Goal: Task Accomplishment & Management: Manage account settings

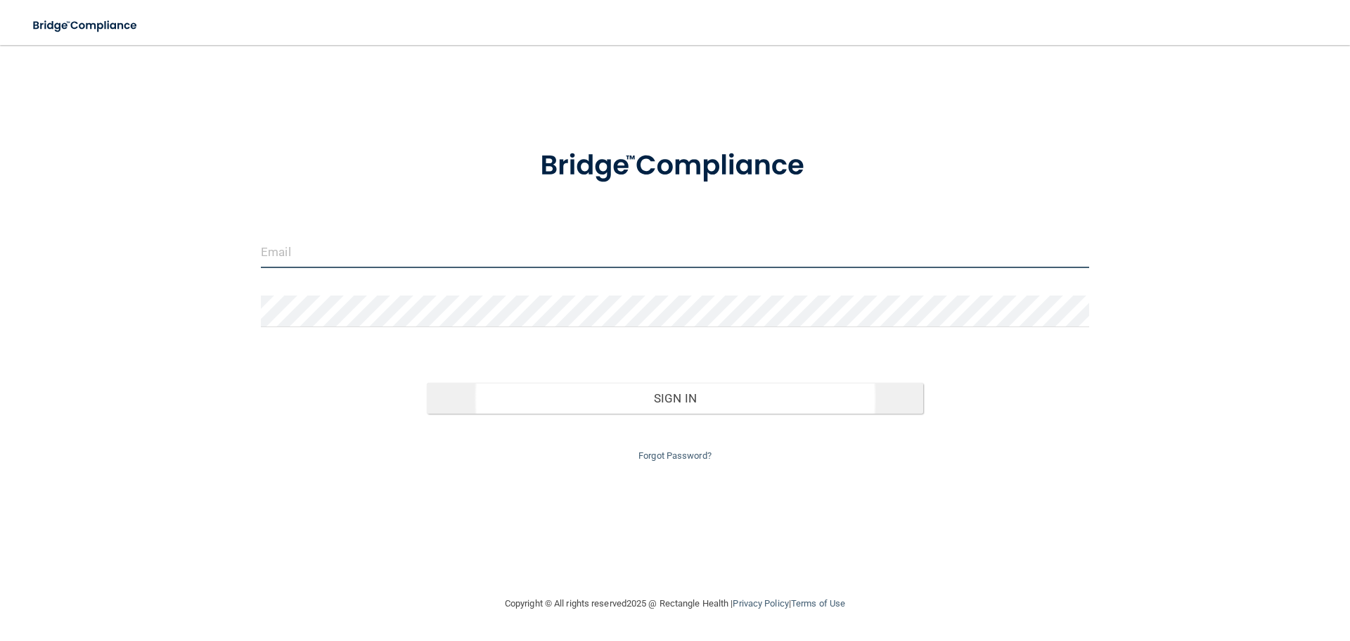
type input "[EMAIL_ADDRESS][DOMAIN_NAME]"
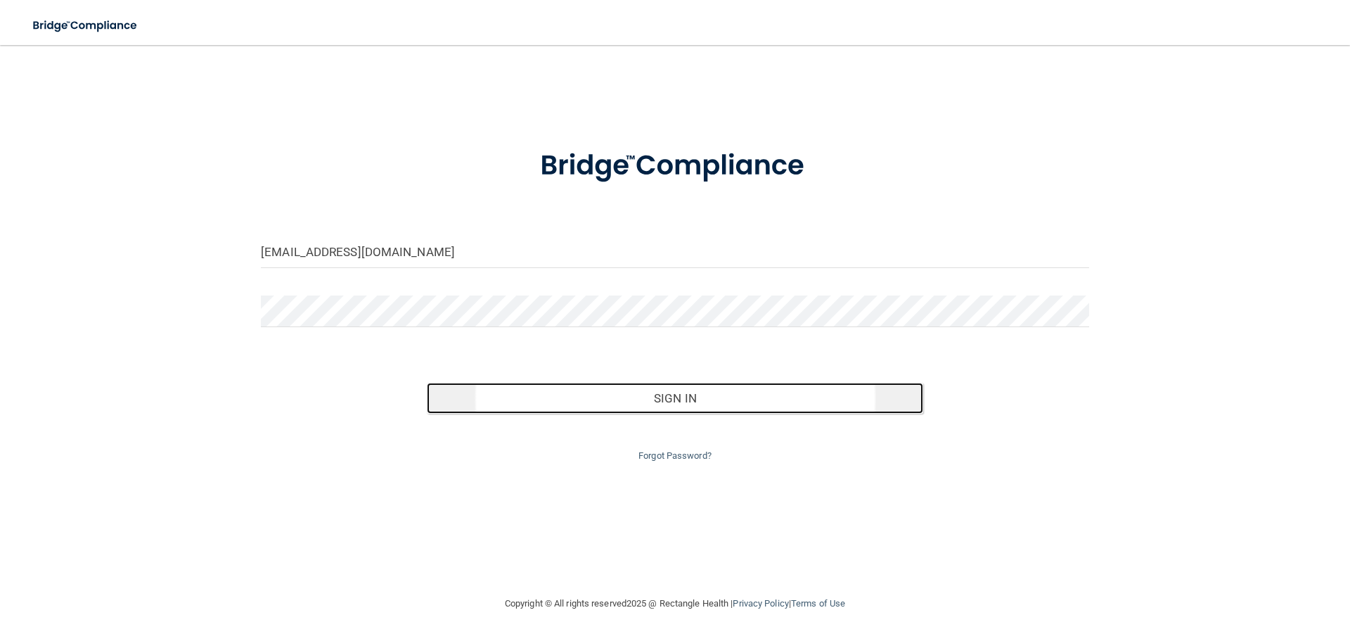
click at [819, 392] on button "Sign In" at bounding box center [675, 398] width 497 height 31
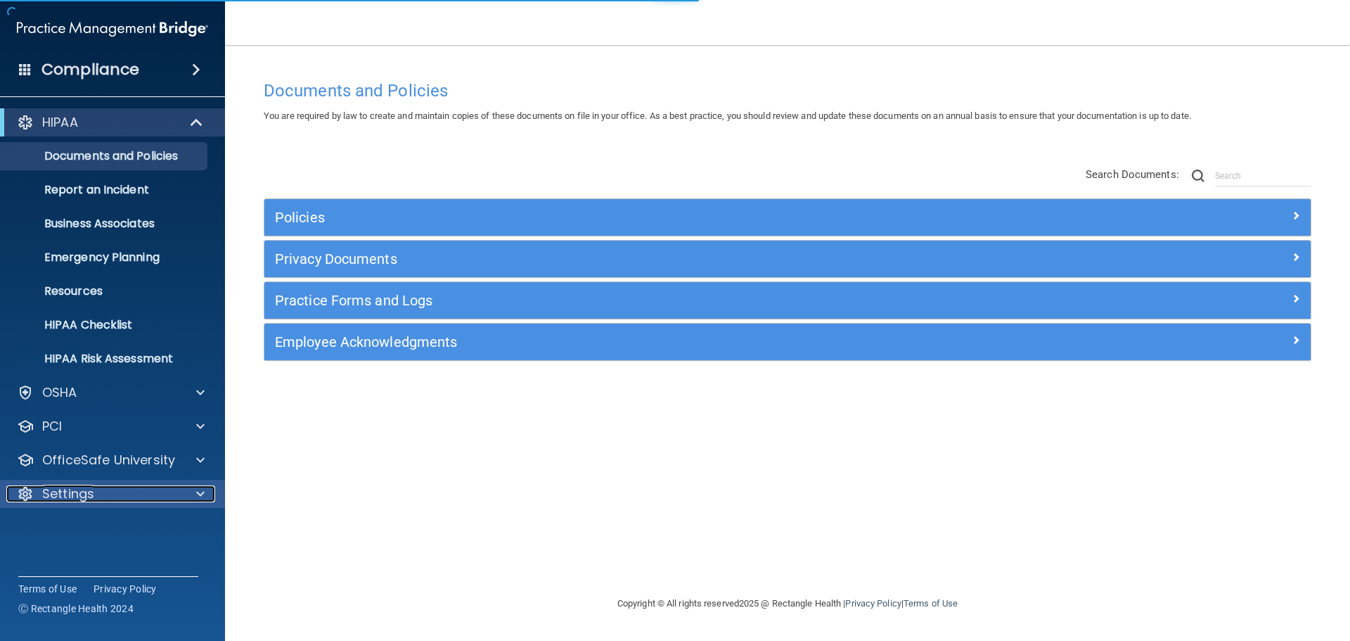
click at [112, 491] on div "Settings" at bounding box center [93, 493] width 174 height 17
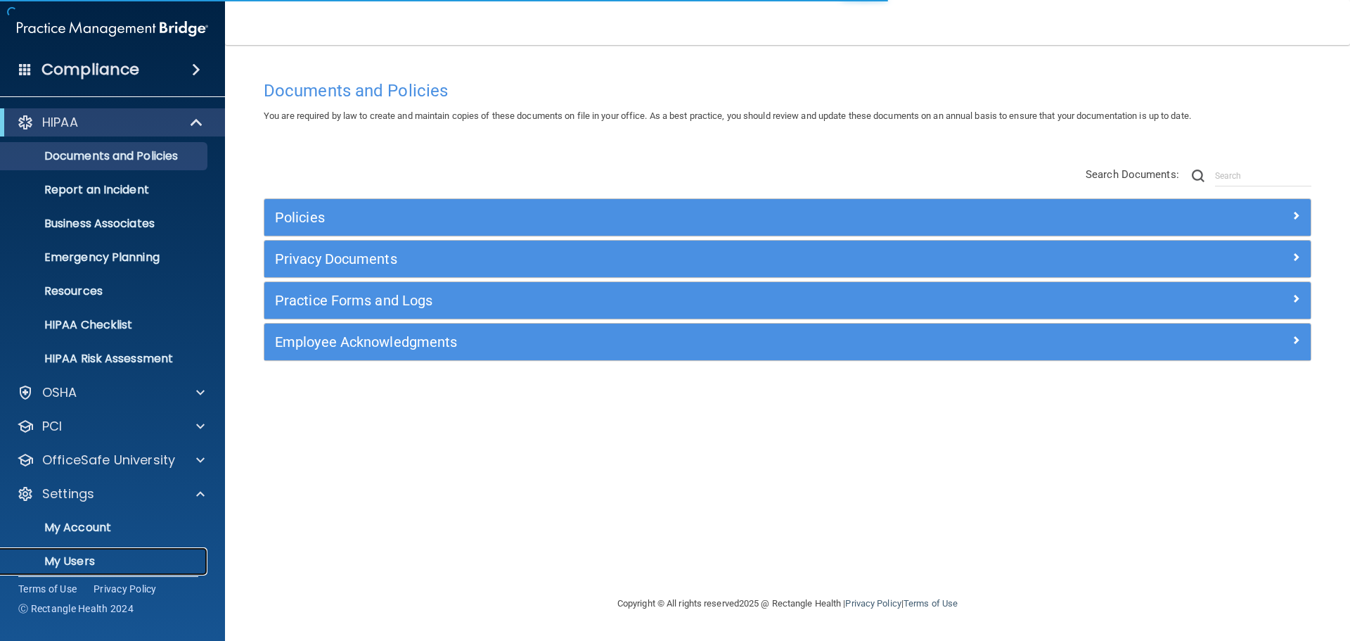
click at [71, 558] on p "My Users" at bounding box center [105, 561] width 192 height 14
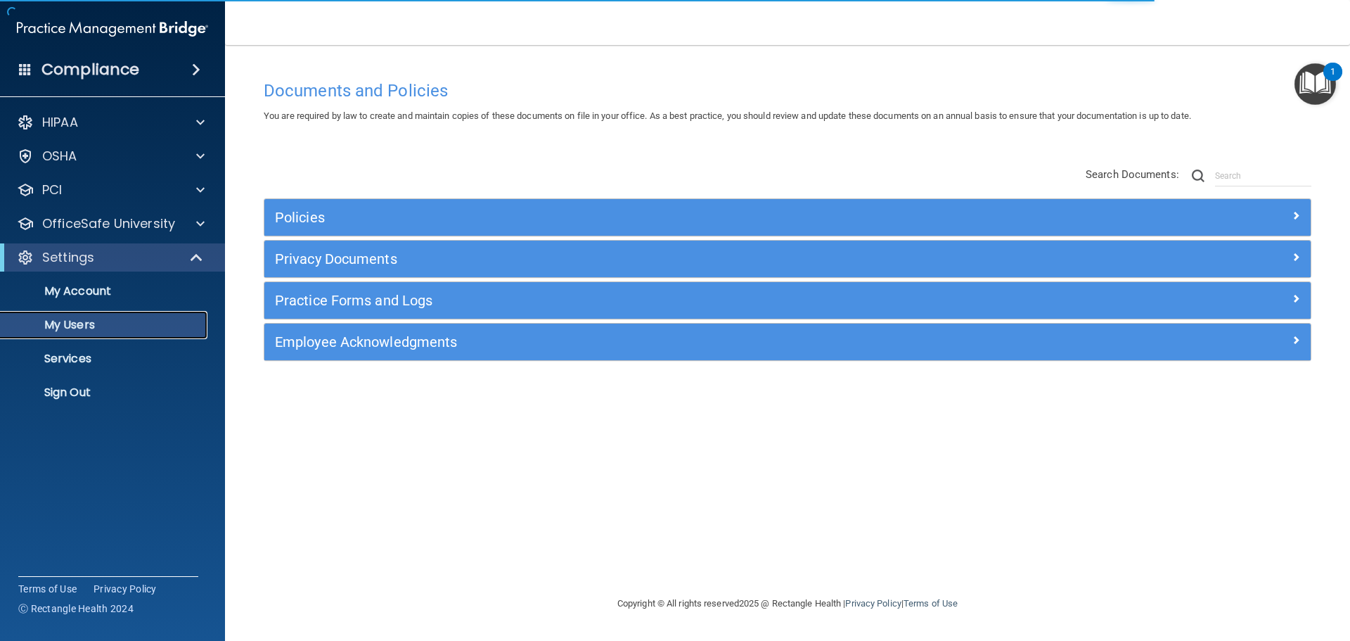
select select "20"
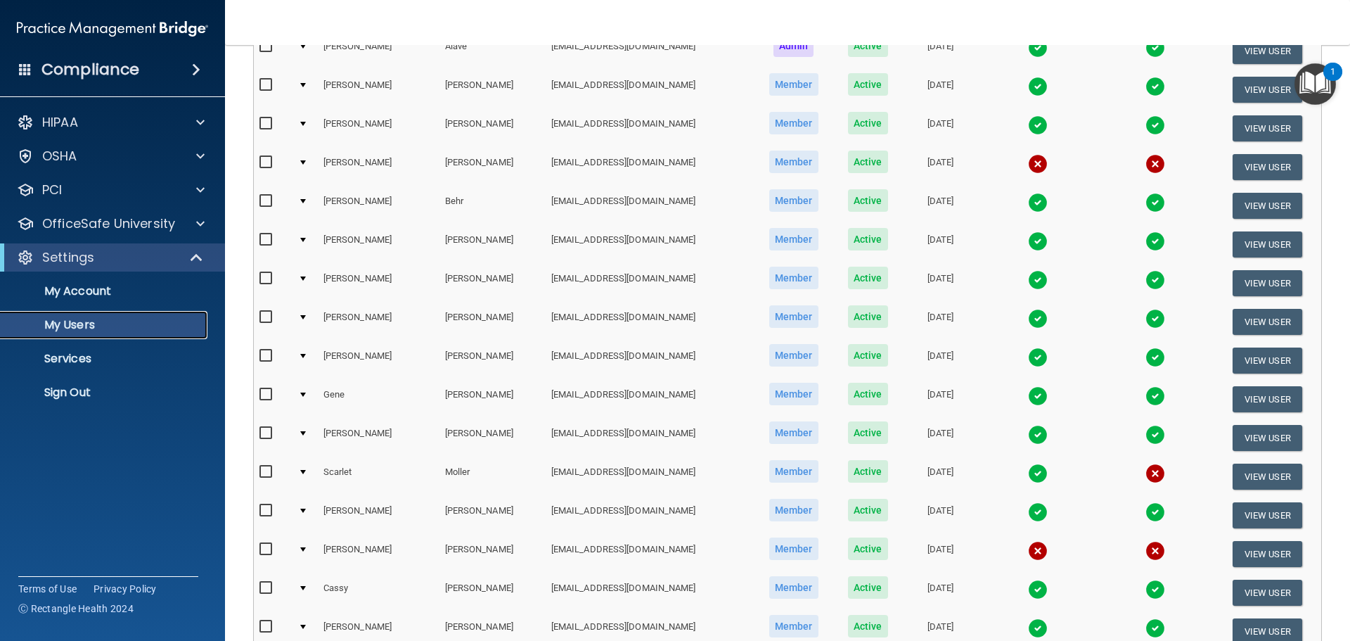
scroll to position [281, 0]
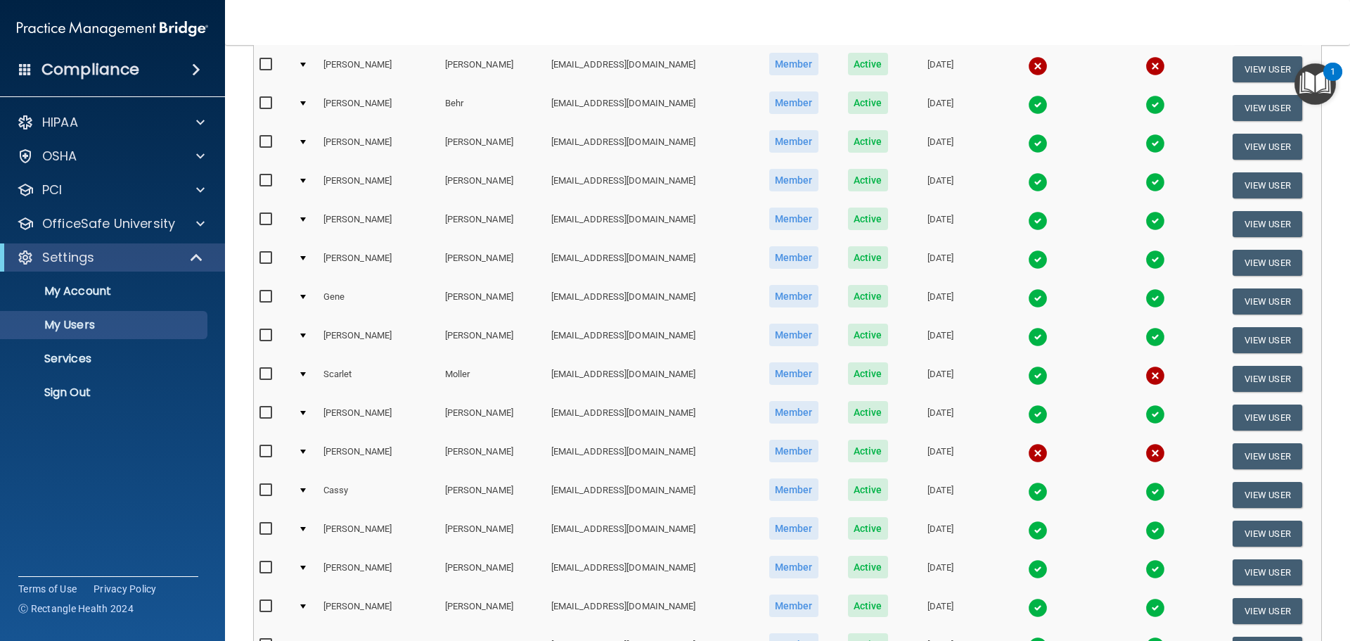
click at [264, 448] on input "checkbox" at bounding box center [267, 451] width 16 height 11
checkbox input "true"
click at [1250, 461] on button "View User" at bounding box center [1268, 456] width 70 height 26
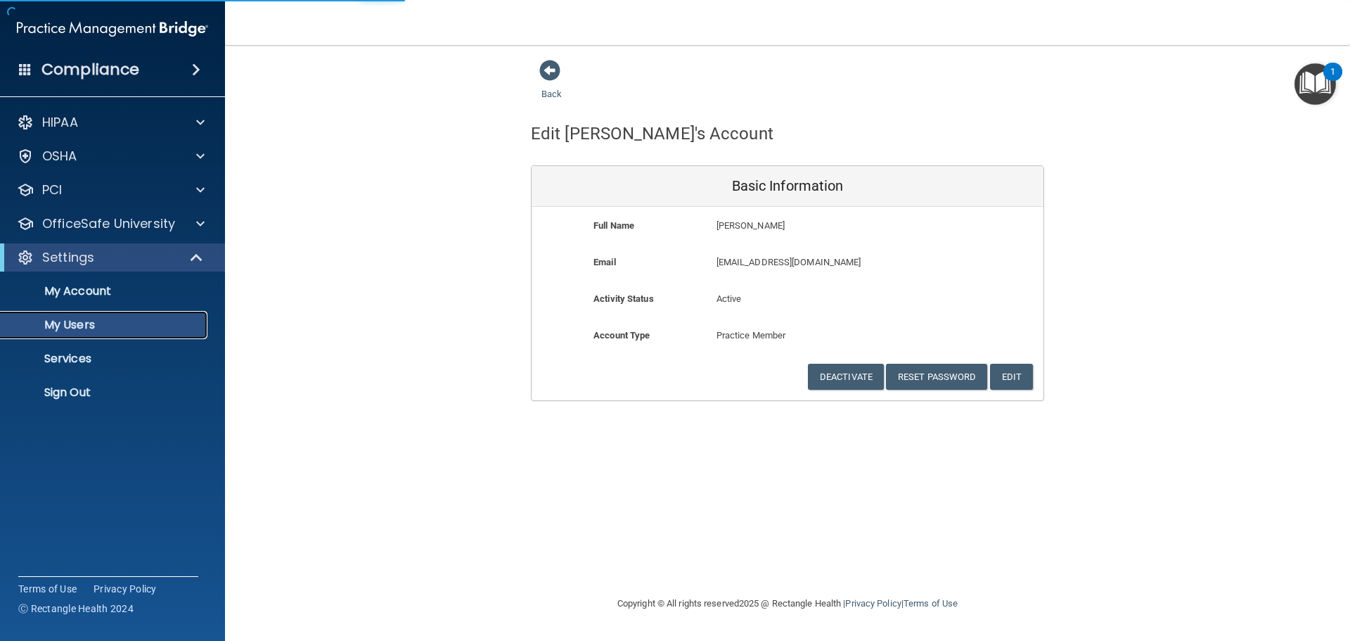
click at [88, 323] on p "My Users" at bounding box center [105, 325] width 192 height 14
select select "20"
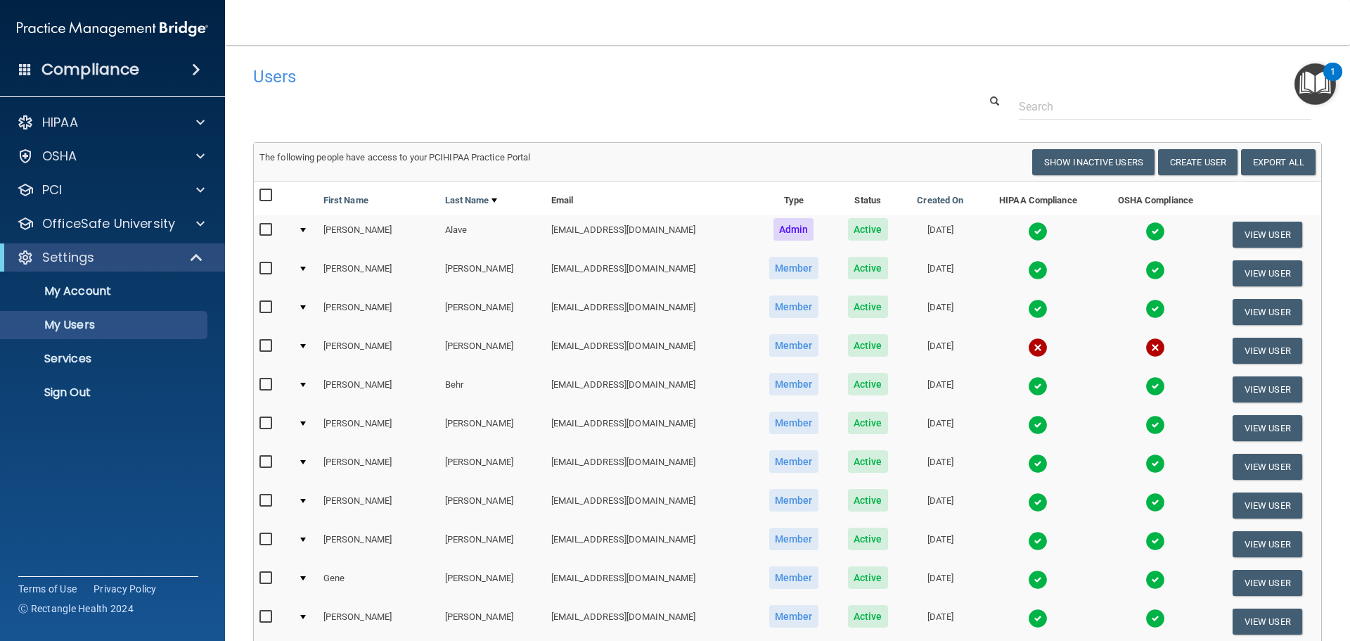
click at [261, 349] on input "checkbox" at bounding box center [267, 345] width 16 height 11
checkbox input "true"
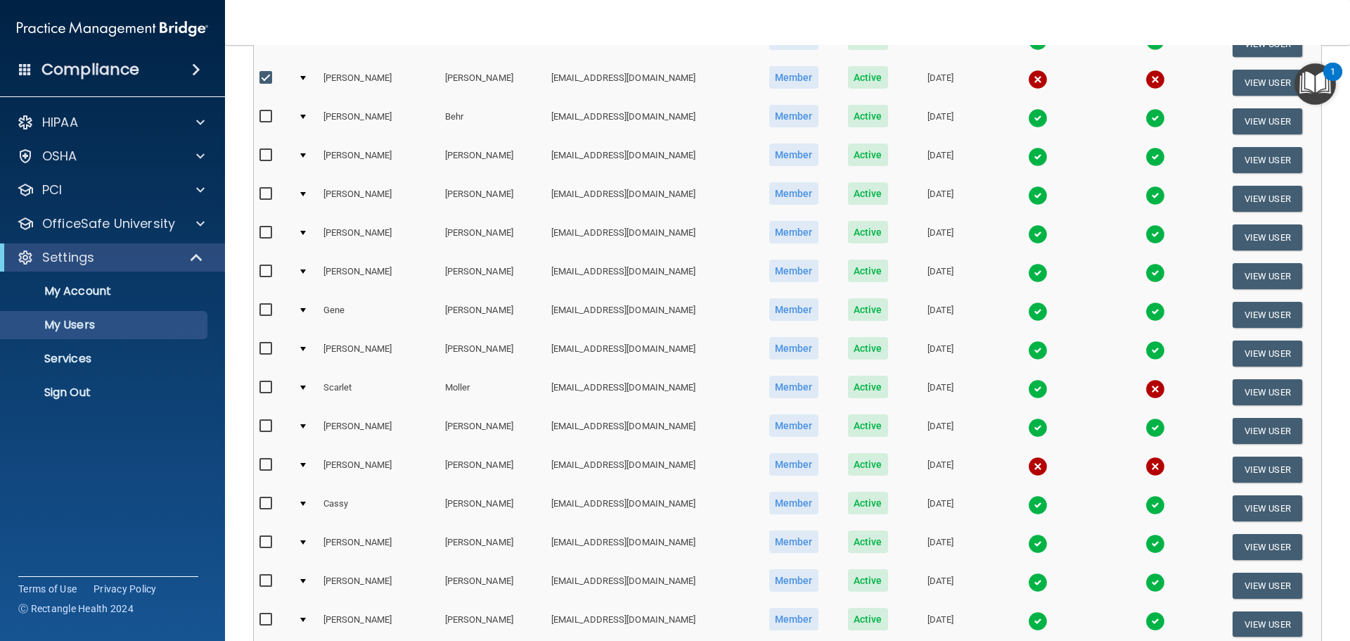
scroll to position [352, 0]
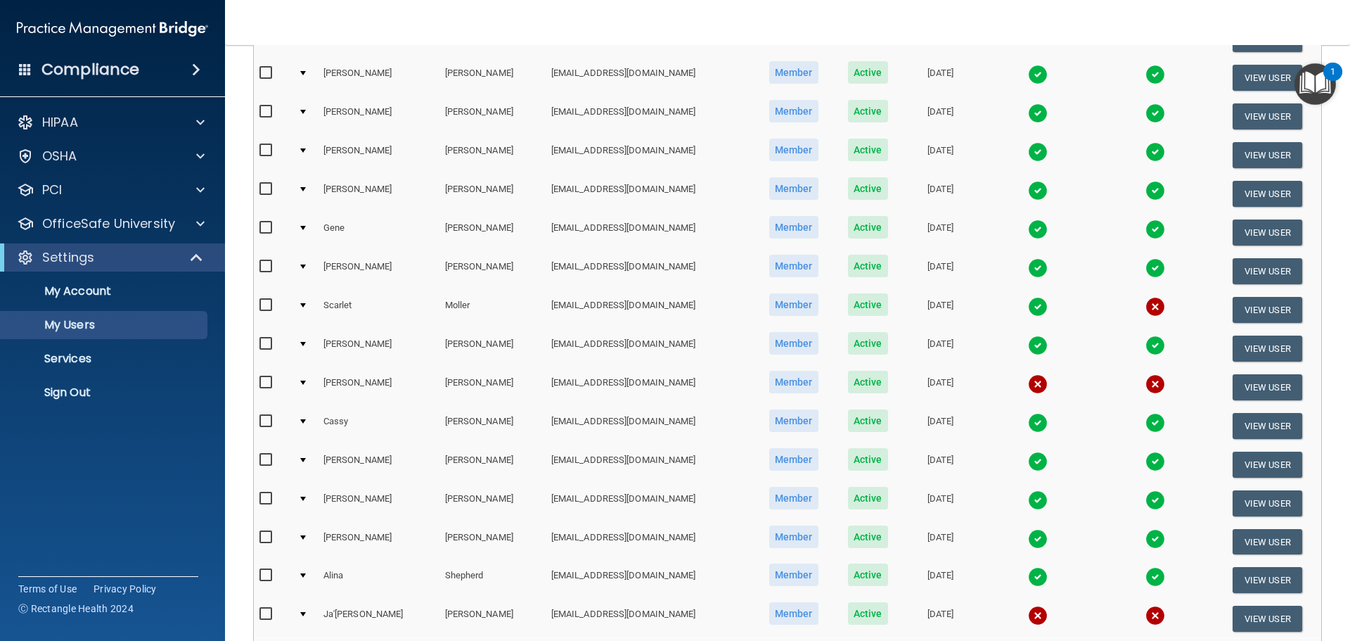
click at [263, 302] on input "checkbox" at bounding box center [267, 305] width 16 height 11
checkbox input "true"
click at [266, 381] on input "checkbox" at bounding box center [267, 382] width 16 height 11
checkbox input "true"
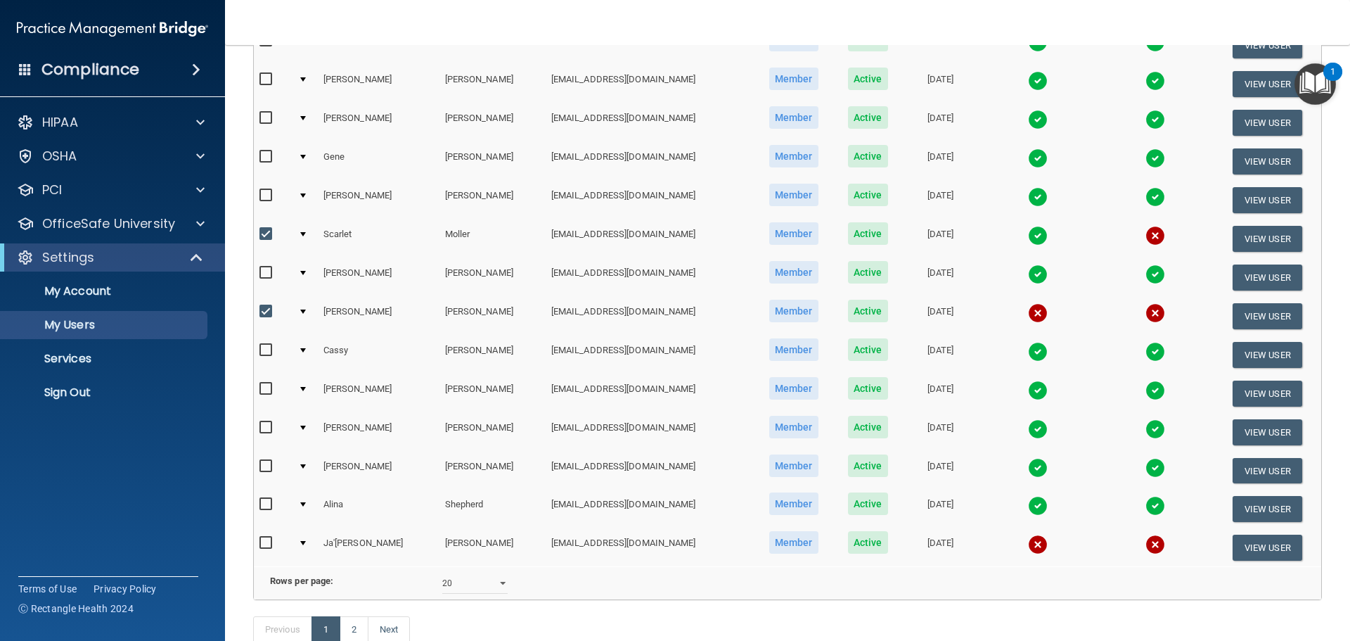
scroll to position [524, 0]
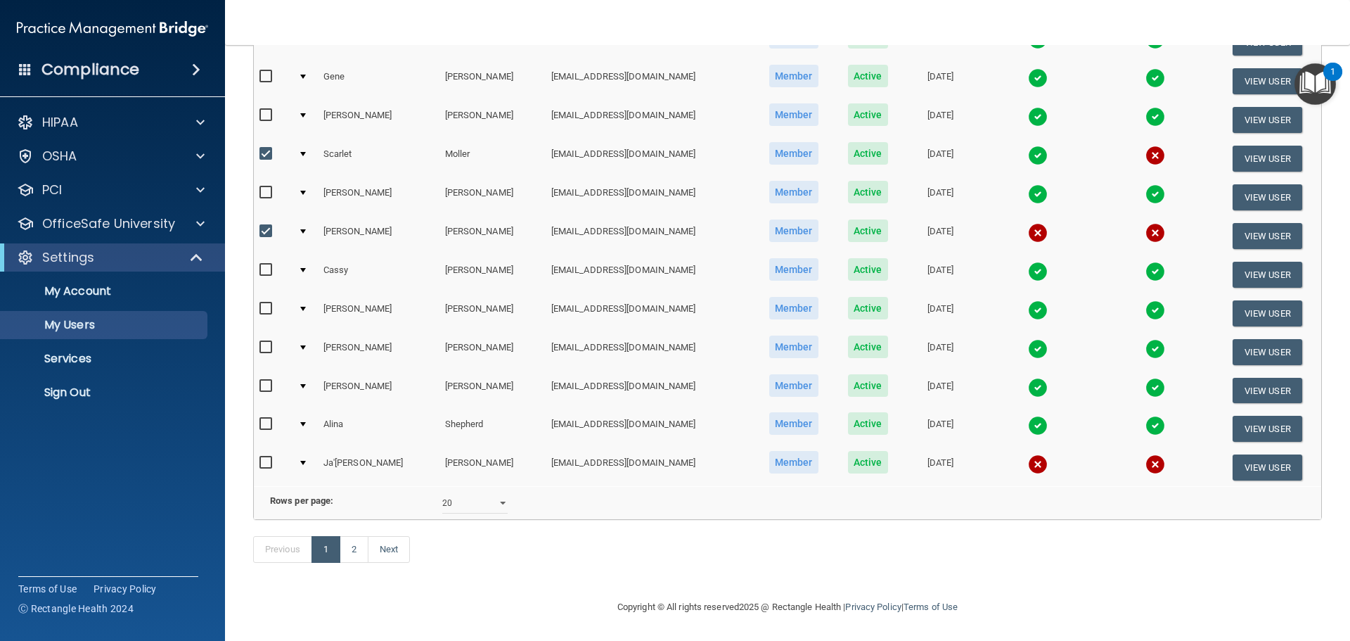
click at [262, 457] on input "checkbox" at bounding box center [267, 462] width 16 height 11
checkbox input "true"
click at [354, 553] on link "2" at bounding box center [354, 549] width 29 height 27
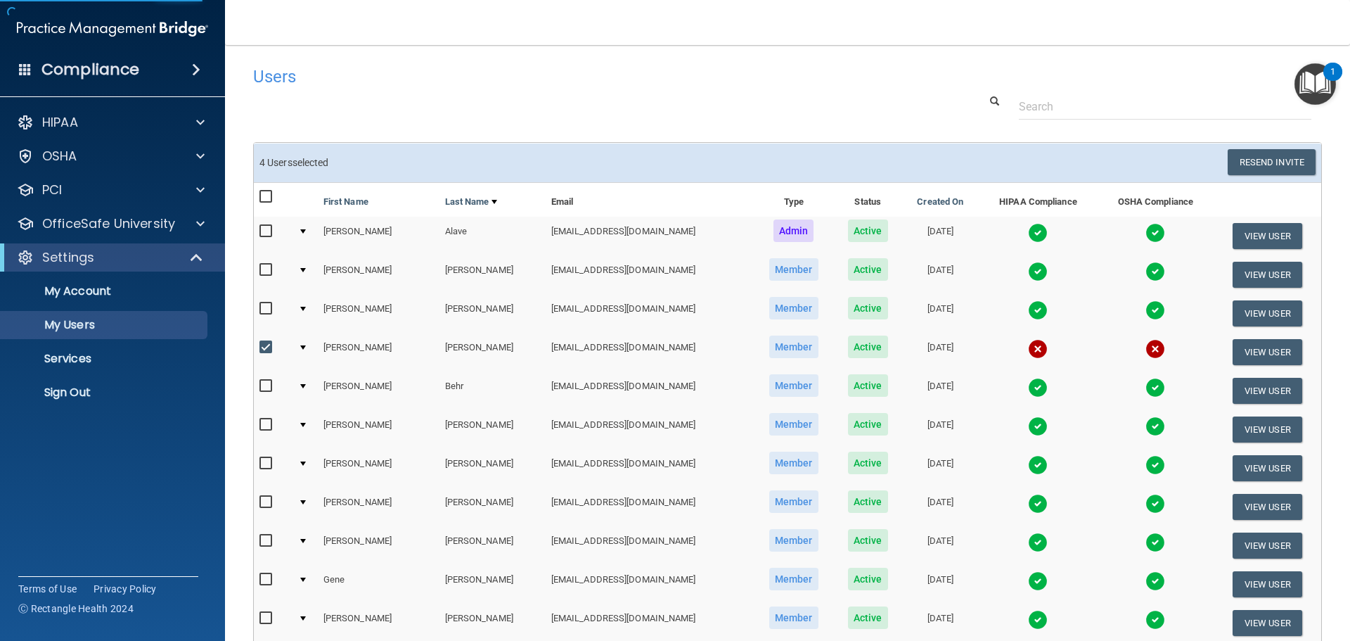
select select "20"
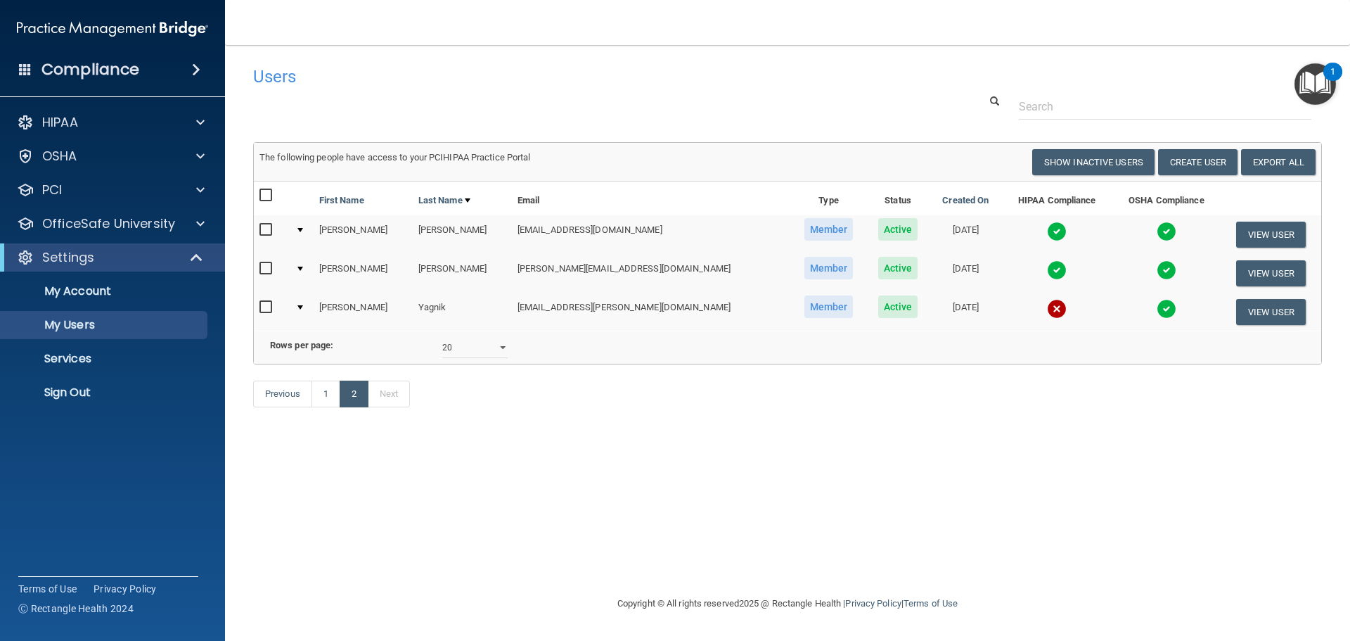
click at [268, 310] on input "checkbox" at bounding box center [267, 307] width 16 height 11
checkbox input "true"
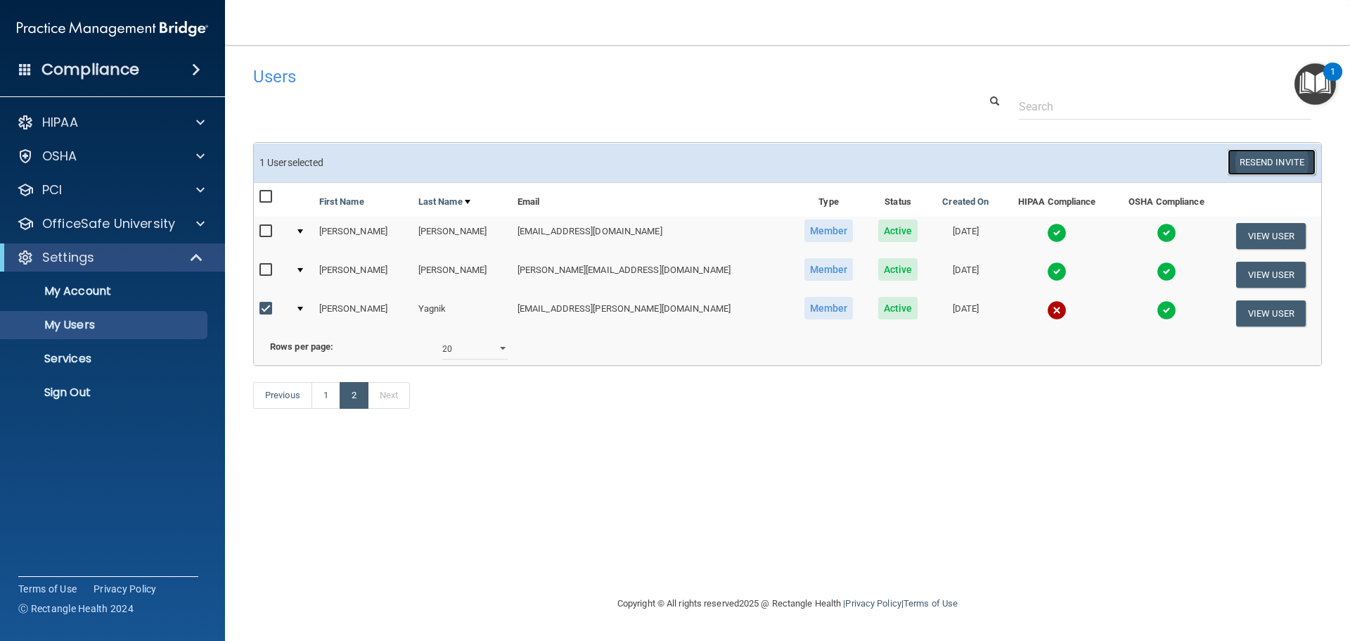
click at [1275, 170] on button "Resend Invite" at bounding box center [1272, 162] width 88 height 26
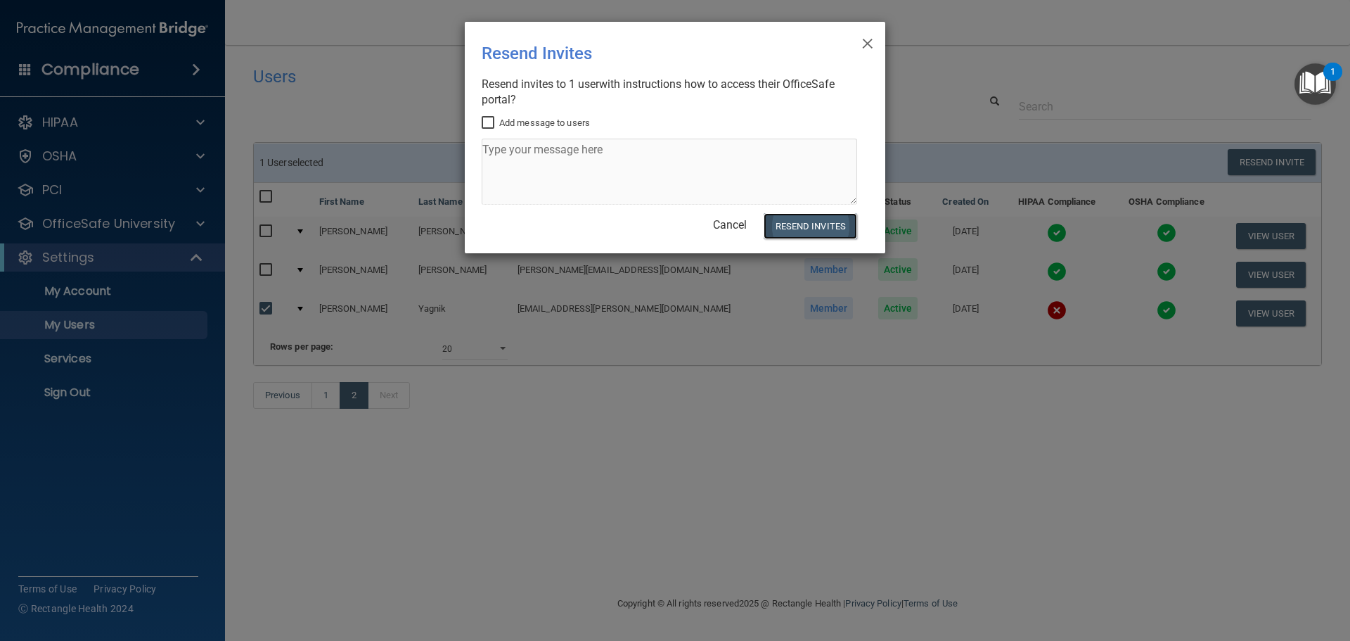
click at [828, 222] on button "Resend Invites" at bounding box center [811, 226] width 94 height 26
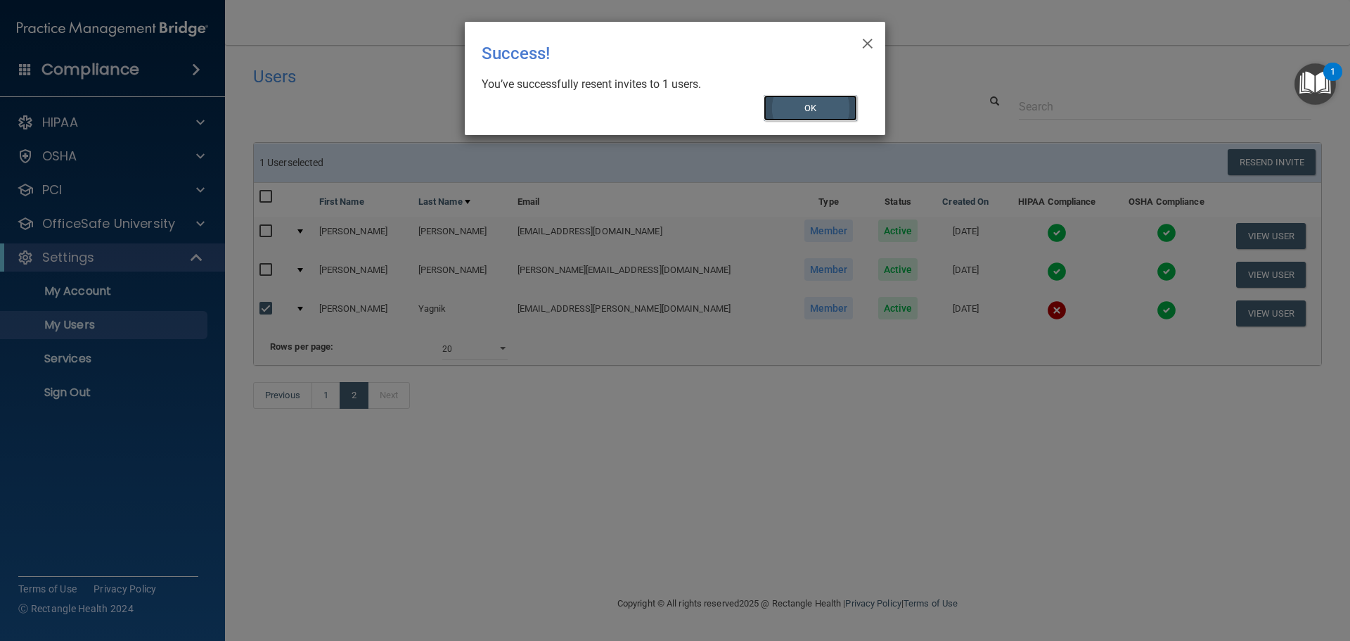
click at [812, 108] on button "OK" at bounding box center [811, 108] width 94 height 26
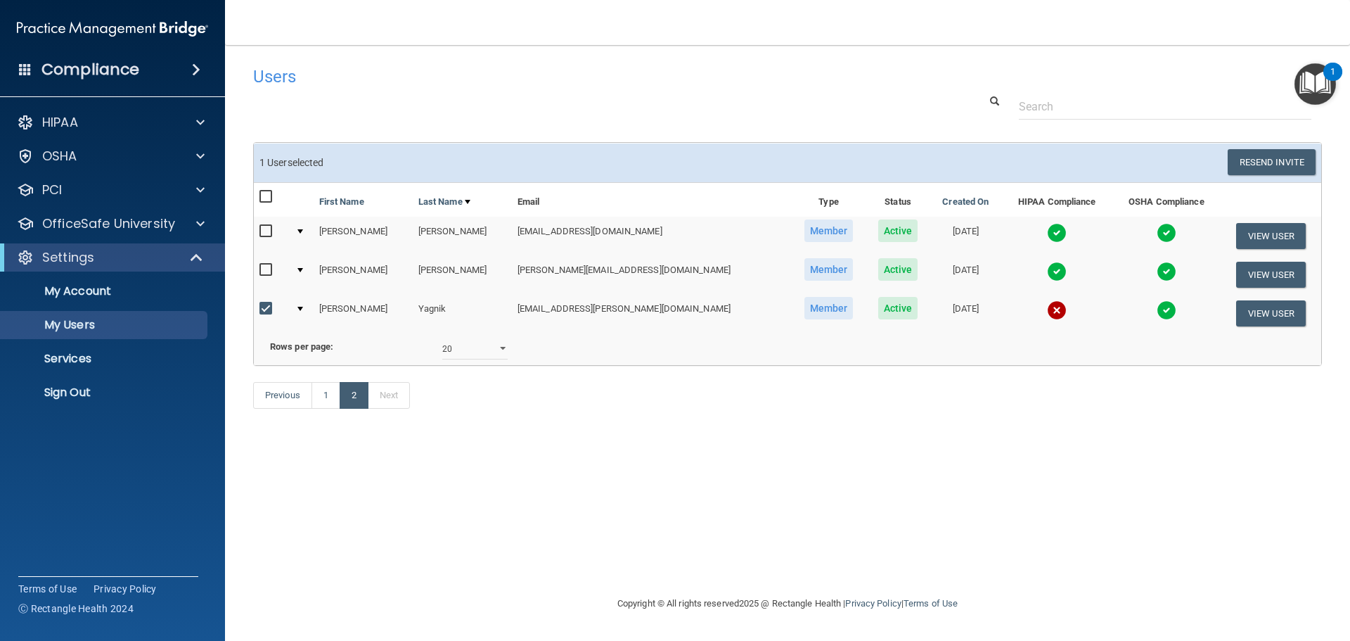
click at [1047, 307] on img at bounding box center [1057, 310] width 20 height 20
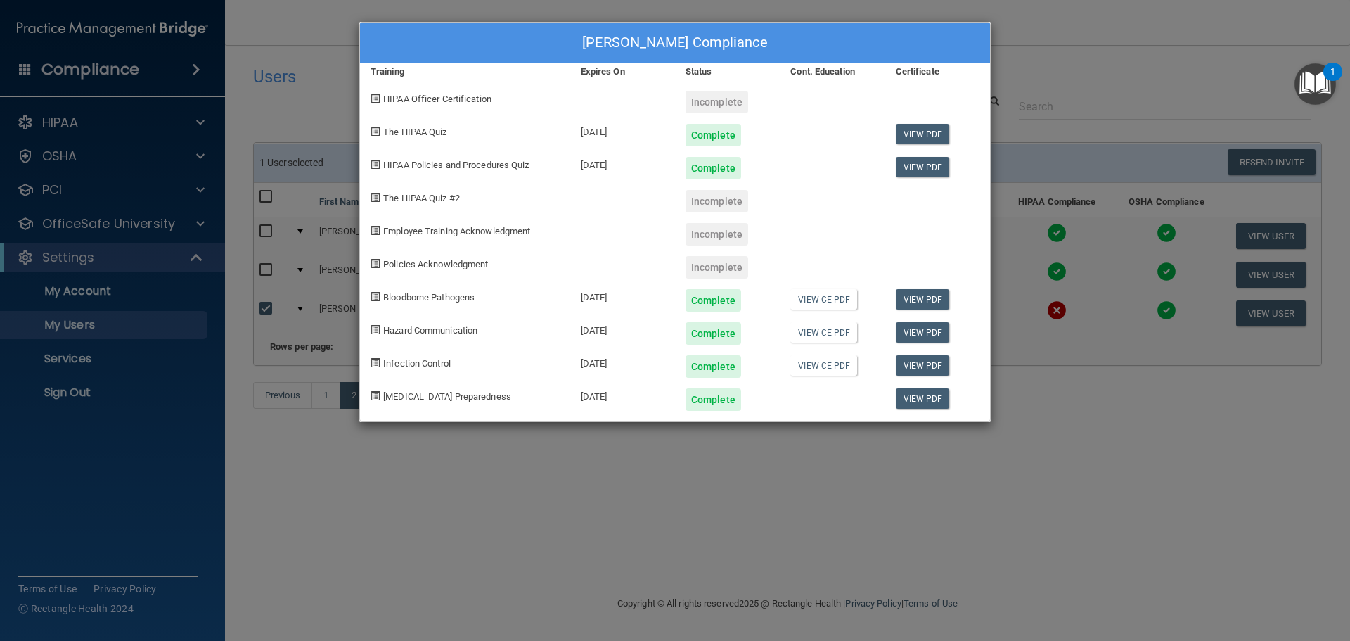
click at [928, 492] on div "[PERSON_NAME] Compliance Training Expires On Status Cont. Education Certificate…" at bounding box center [675, 320] width 1350 height 641
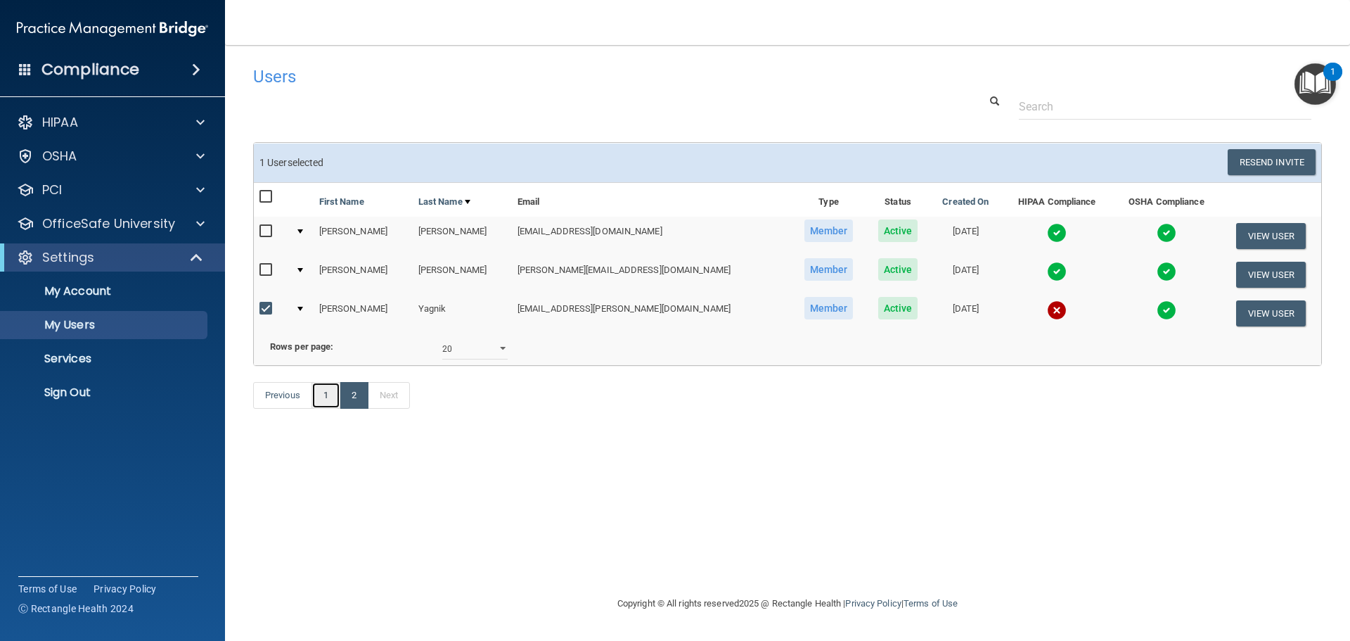
click at [326, 409] on link "1" at bounding box center [326, 395] width 29 height 27
select select "20"
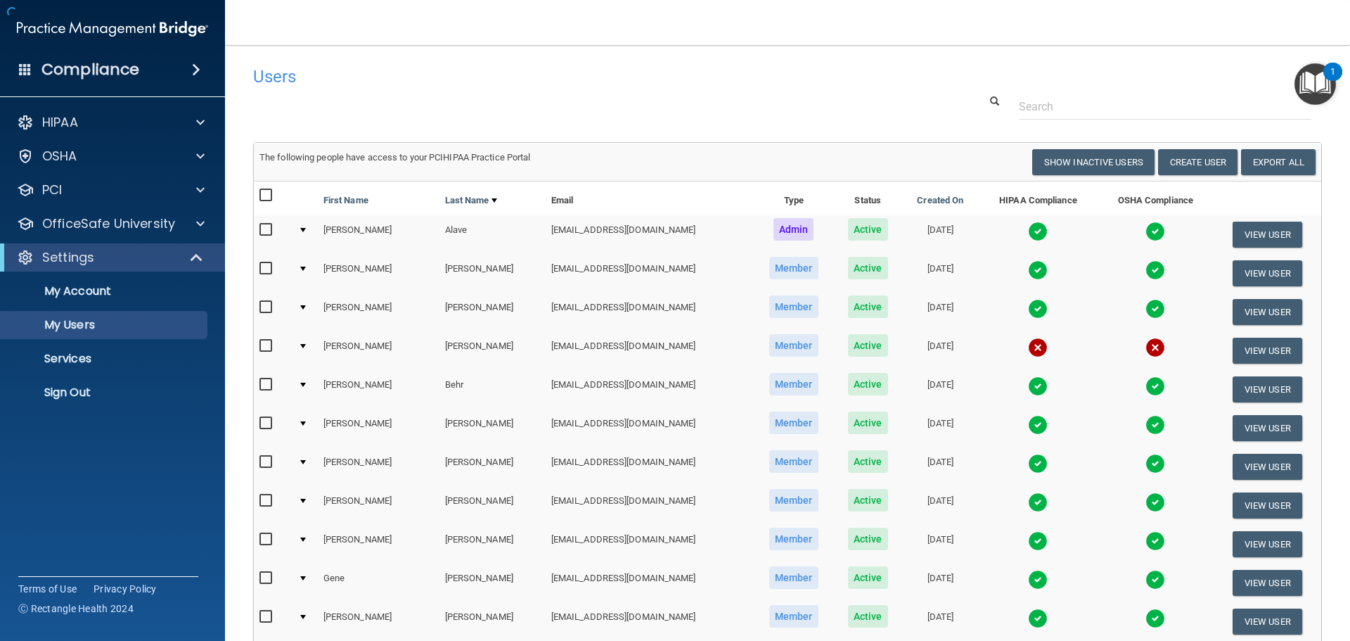
scroll to position [523, 0]
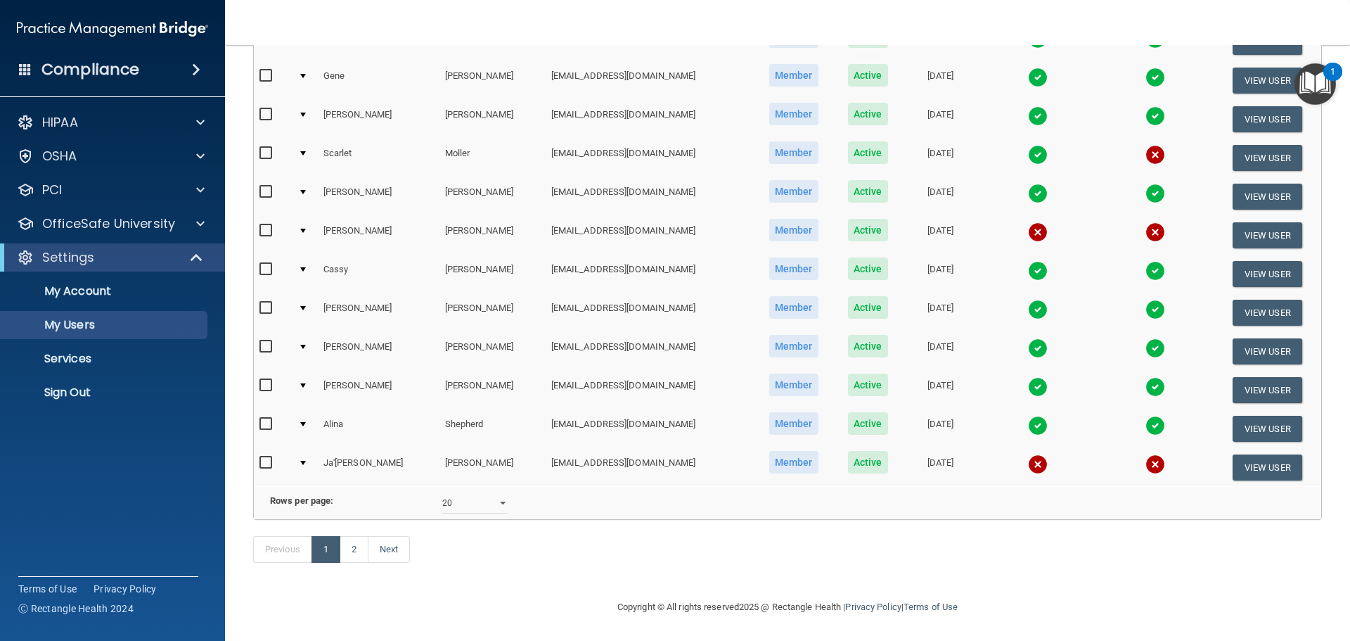
click at [261, 457] on input "checkbox" at bounding box center [267, 462] width 16 height 11
checkbox input "true"
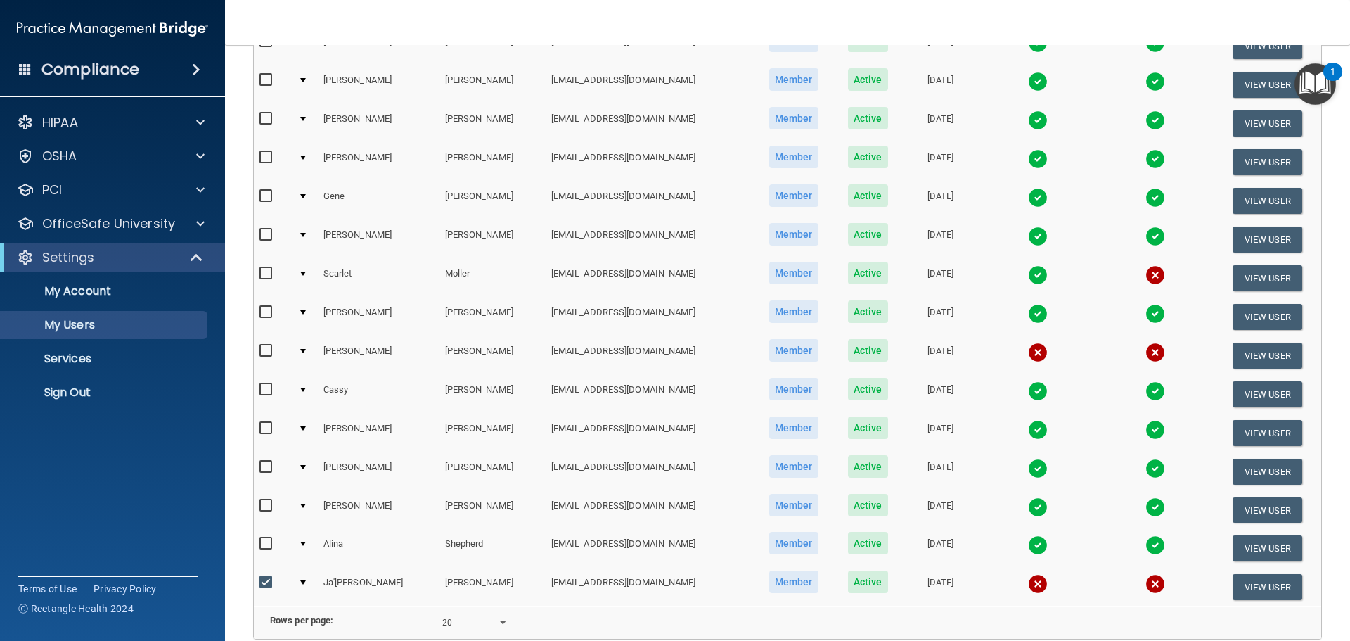
click at [262, 347] on input "checkbox" at bounding box center [267, 350] width 16 height 11
checkbox input "true"
click at [262, 273] on input "checkbox" at bounding box center [267, 273] width 16 height 11
checkbox input "true"
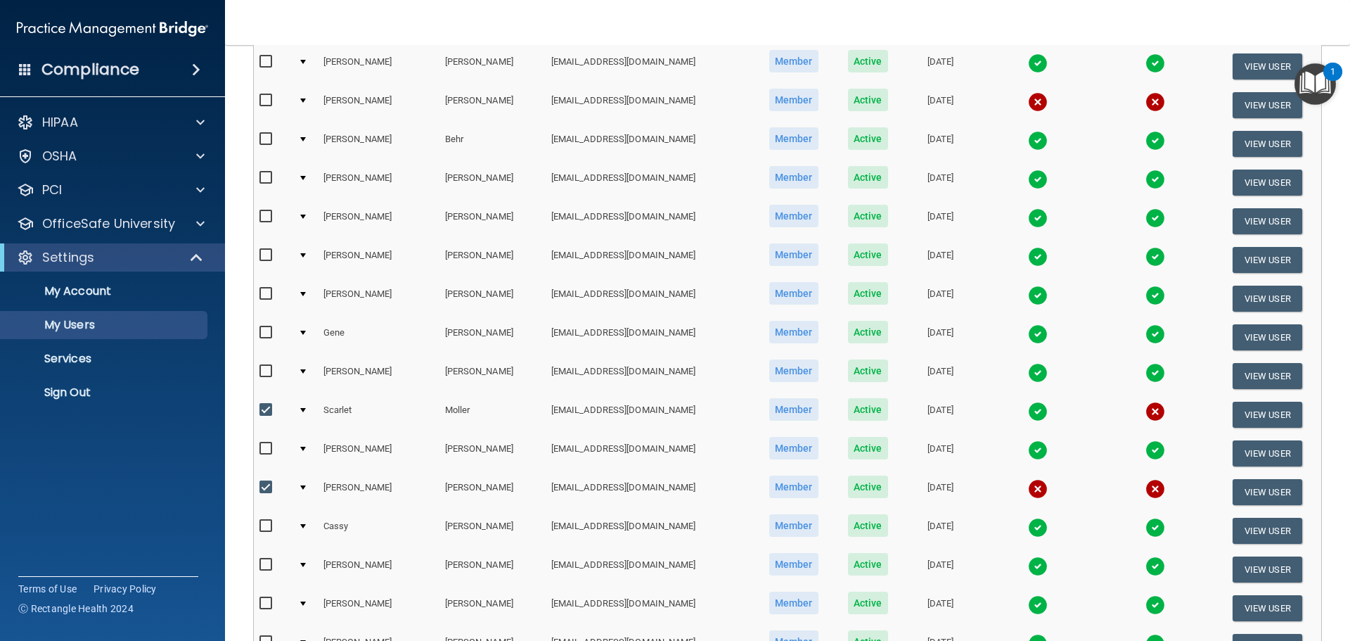
scroll to position [0, 0]
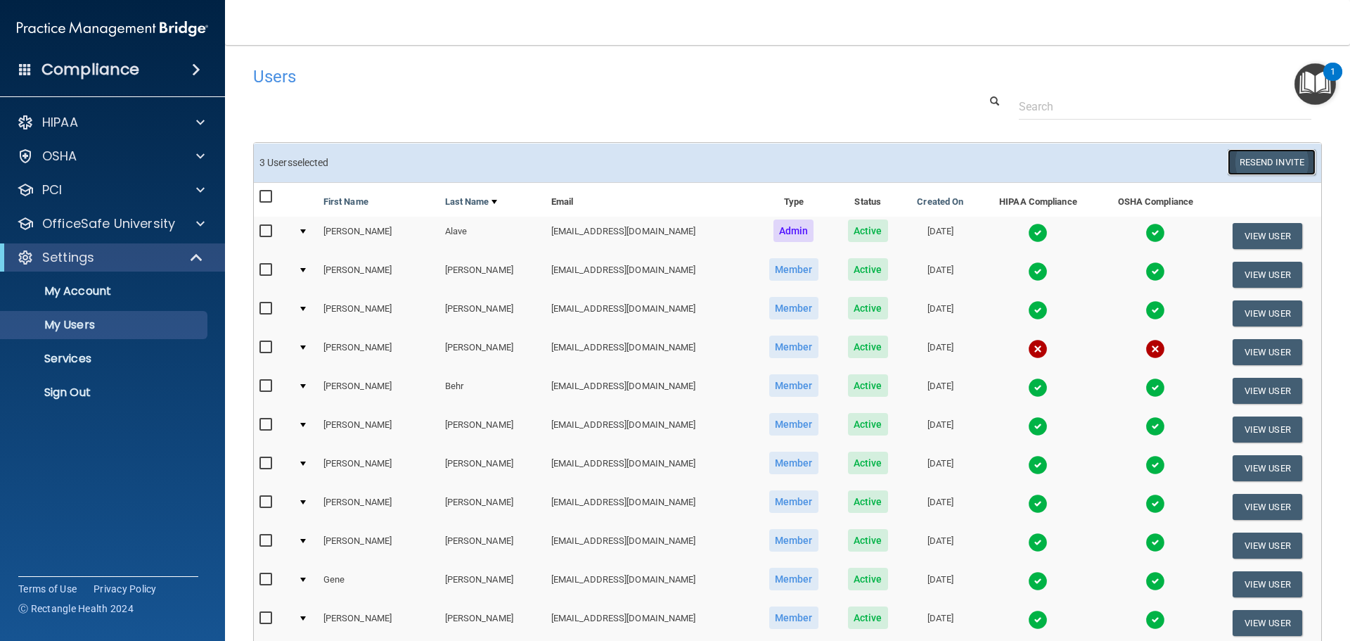
click at [1253, 162] on button "Resend Invite" at bounding box center [1272, 162] width 88 height 26
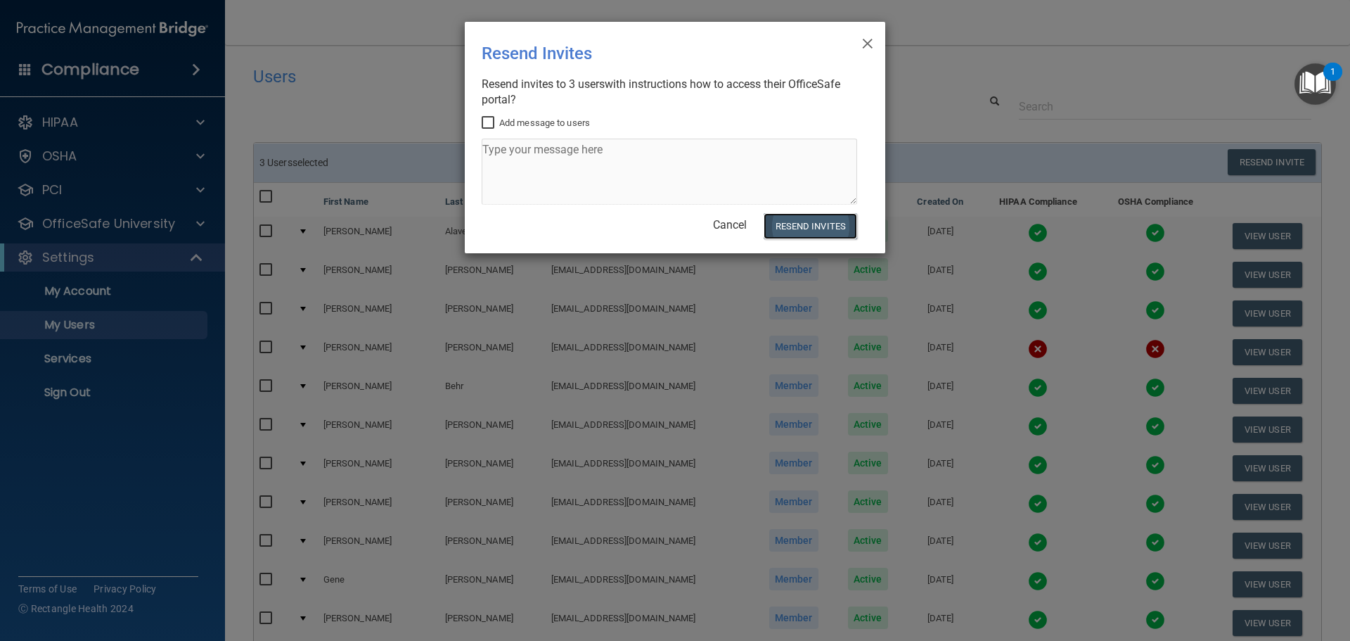
click at [820, 217] on button "Resend Invites" at bounding box center [811, 226] width 94 height 26
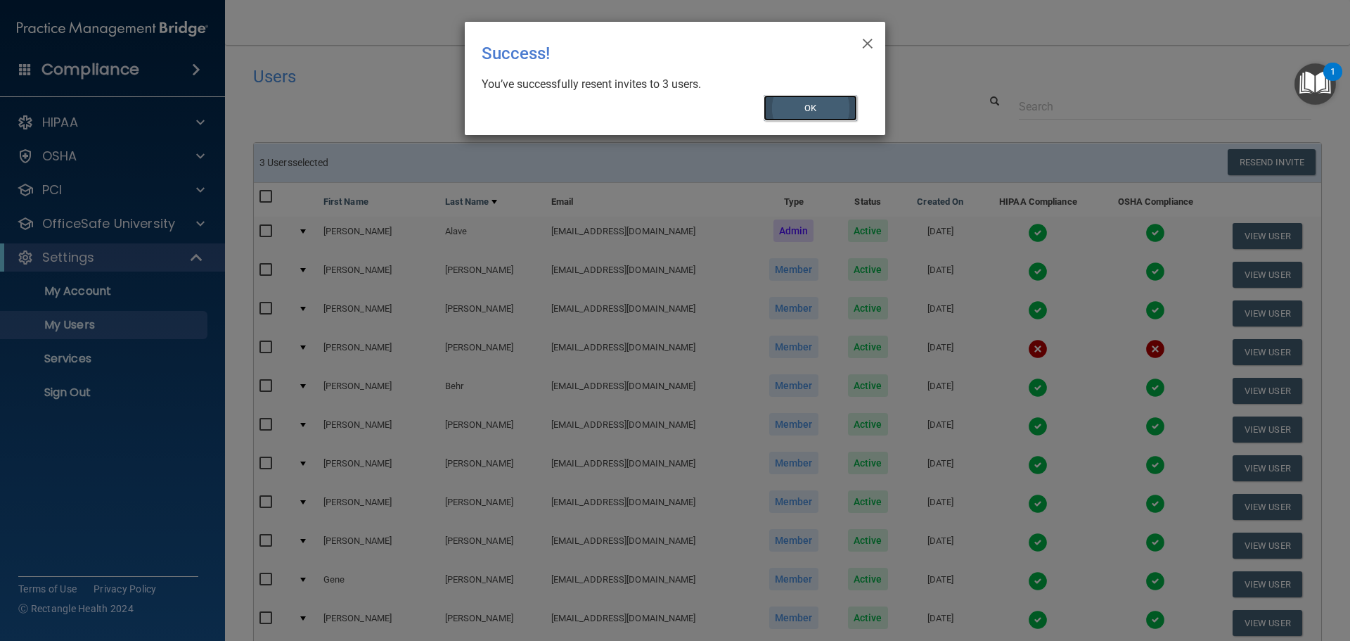
click at [828, 95] on button "OK" at bounding box center [811, 108] width 94 height 26
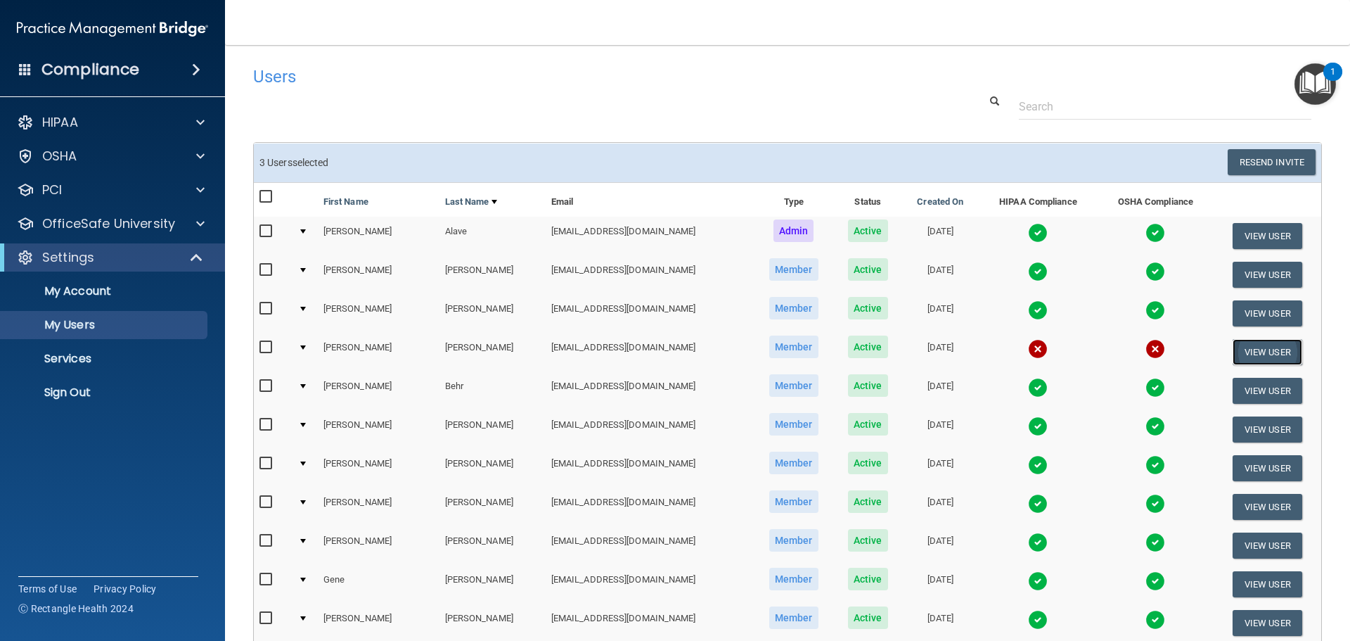
click at [1246, 355] on button "View User" at bounding box center [1268, 352] width 70 height 26
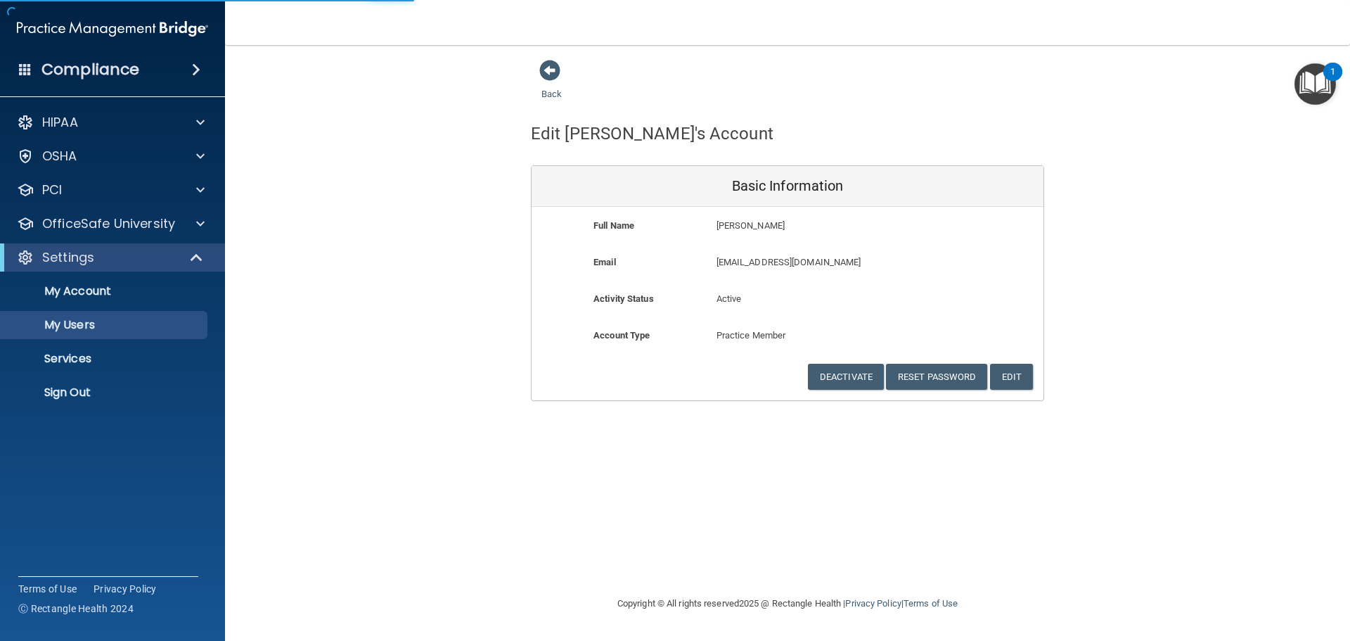
select select "20"
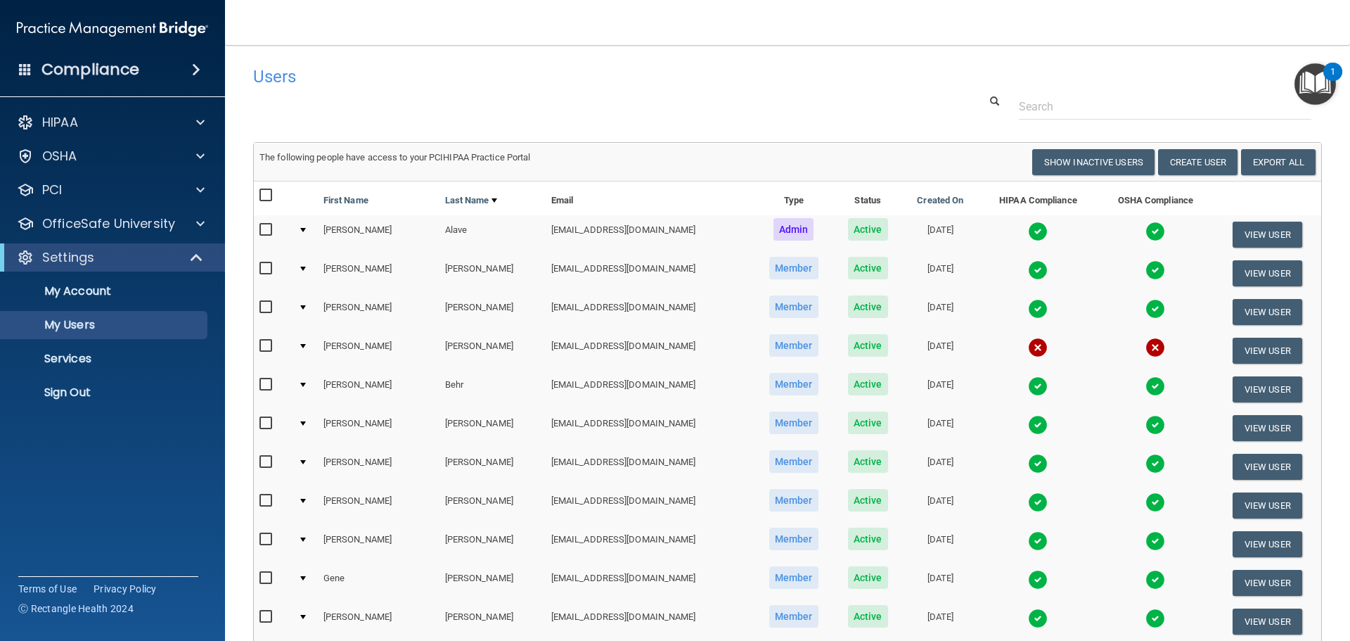
click at [1028, 350] on img at bounding box center [1038, 348] width 20 height 20
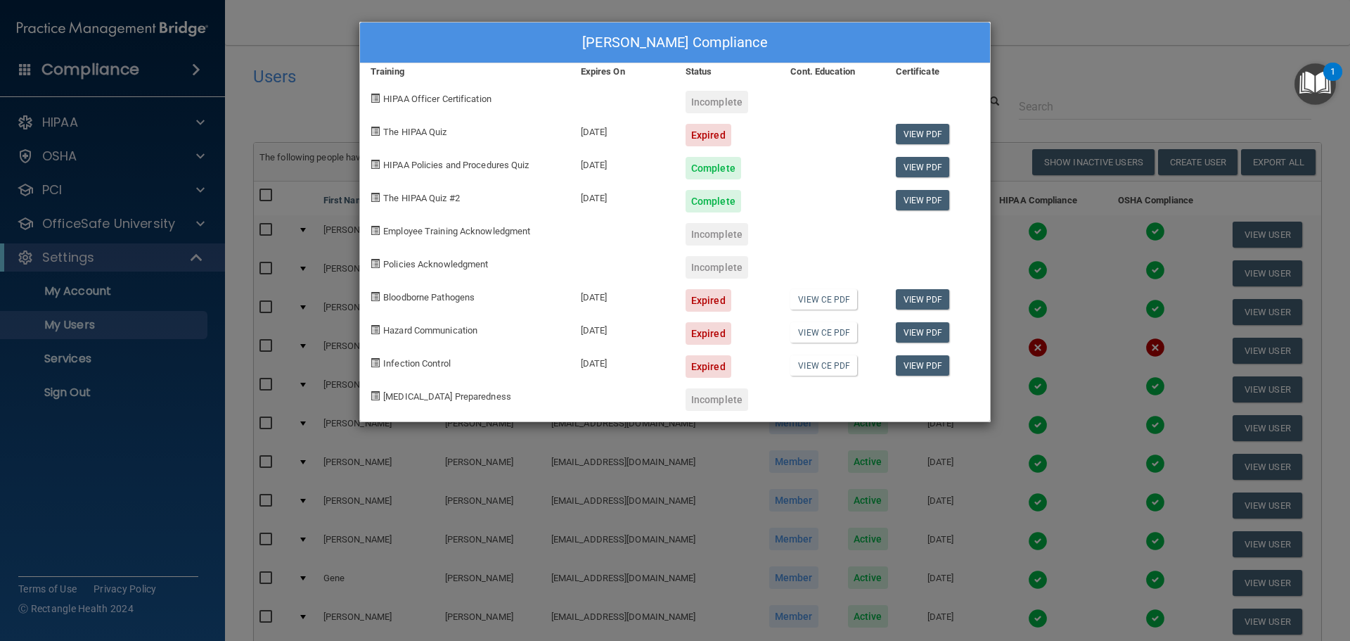
click at [1167, 100] on div "[PERSON_NAME] Compliance Training Expires On Status Cont. Education Certificate…" at bounding box center [675, 320] width 1350 height 641
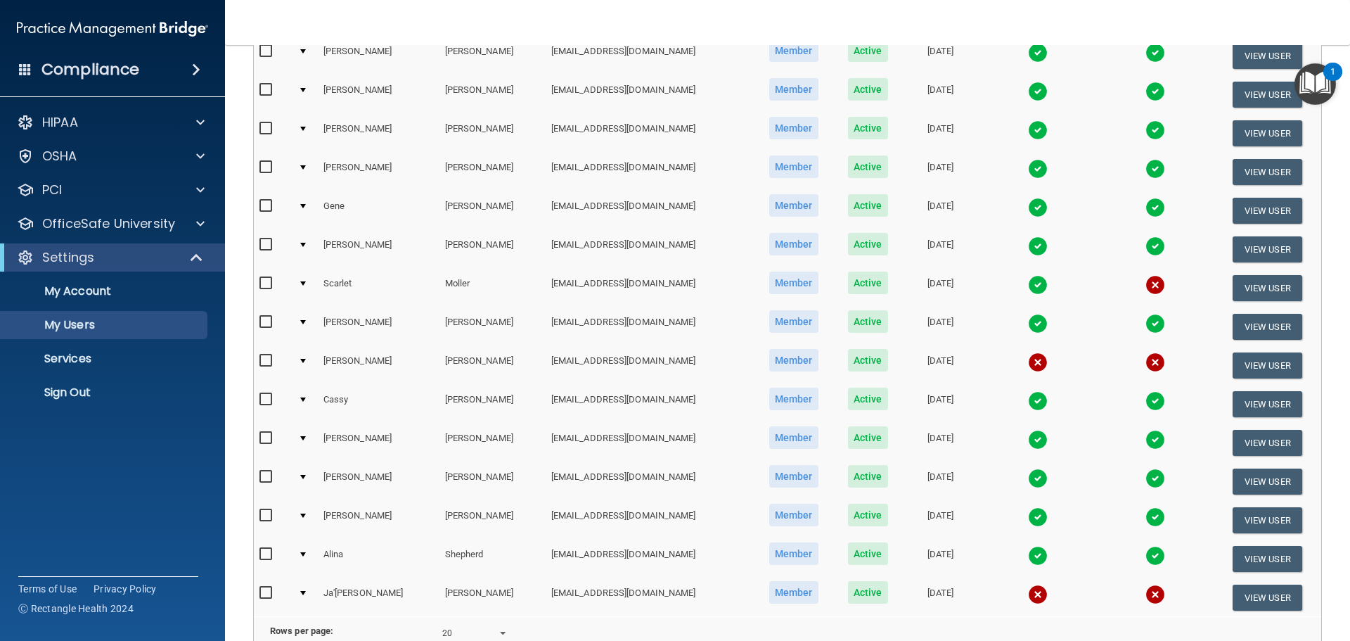
scroll to position [492, 0]
